Goal: Task Accomplishment & Management: Use online tool/utility

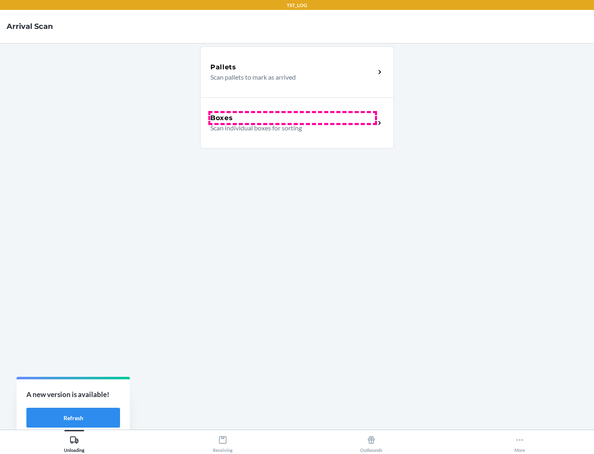
click at [293, 118] on div "Boxes" at bounding box center [292, 118] width 165 height 10
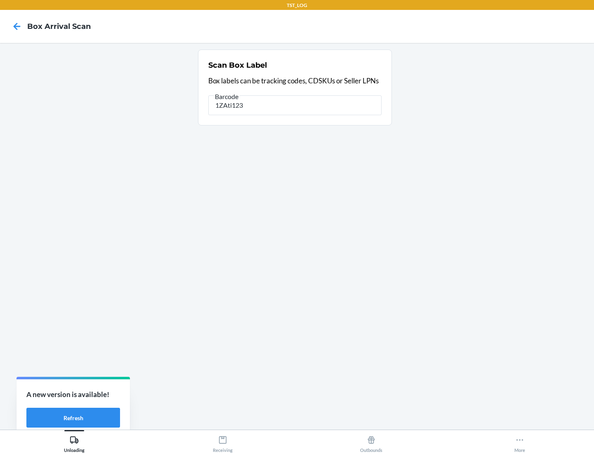
type input "1ZAti123"
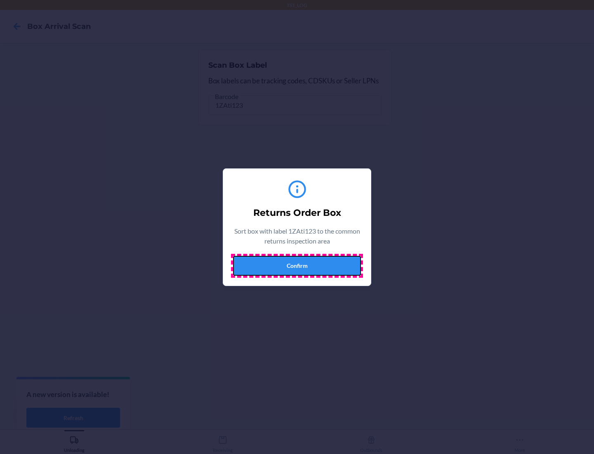
click at [297, 265] on button "Confirm" at bounding box center [297, 266] width 128 height 20
